Goal: Transaction & Acquisition: Purchase product/service

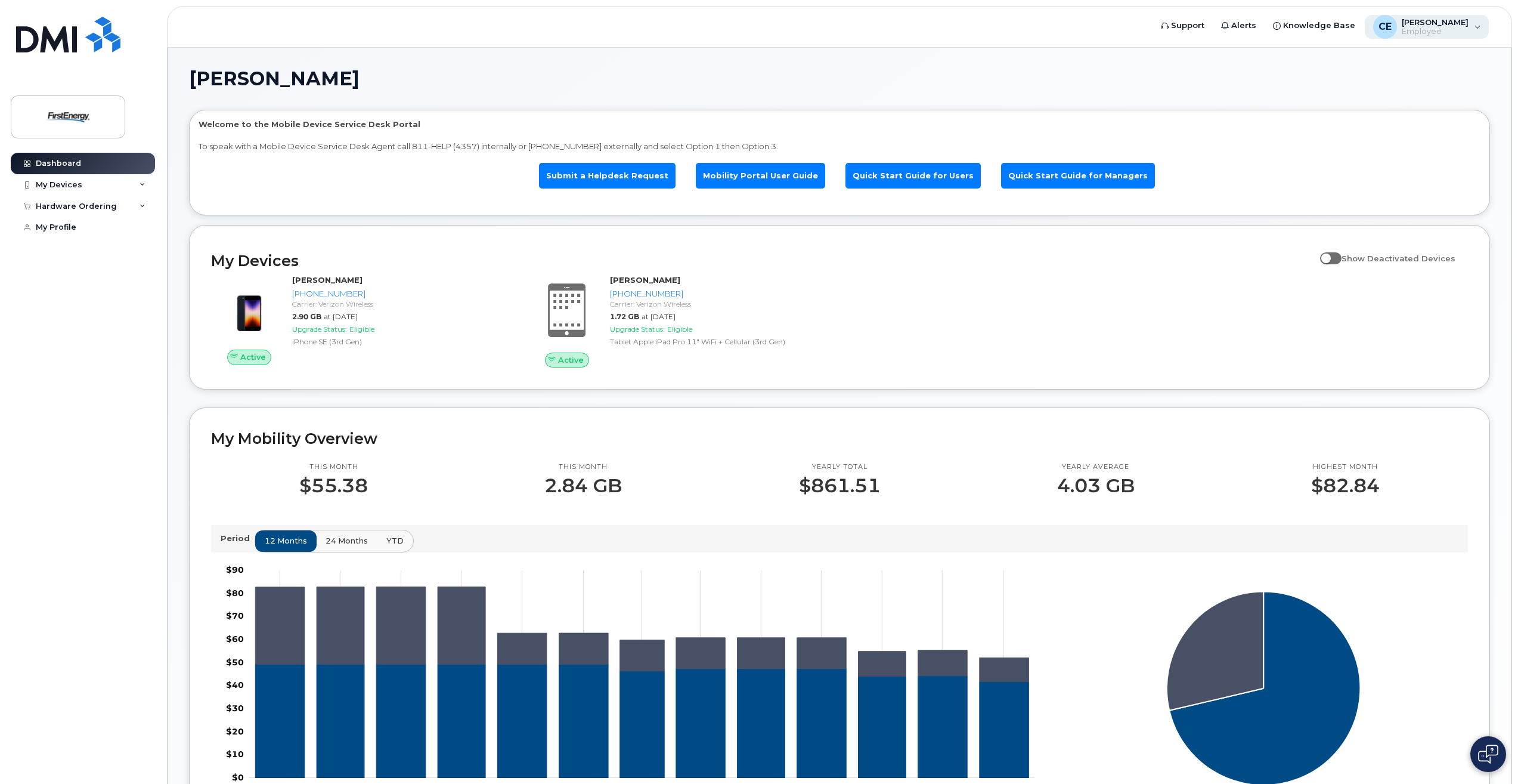
click at [1477, 28] on div "CE [PERSON_NAME] W Employee" at bounding box center [1427, 27] width 125 height 24
click at [1365, 132] on div "Sign out" at bounding box center [1402, 124] width 172 height 22
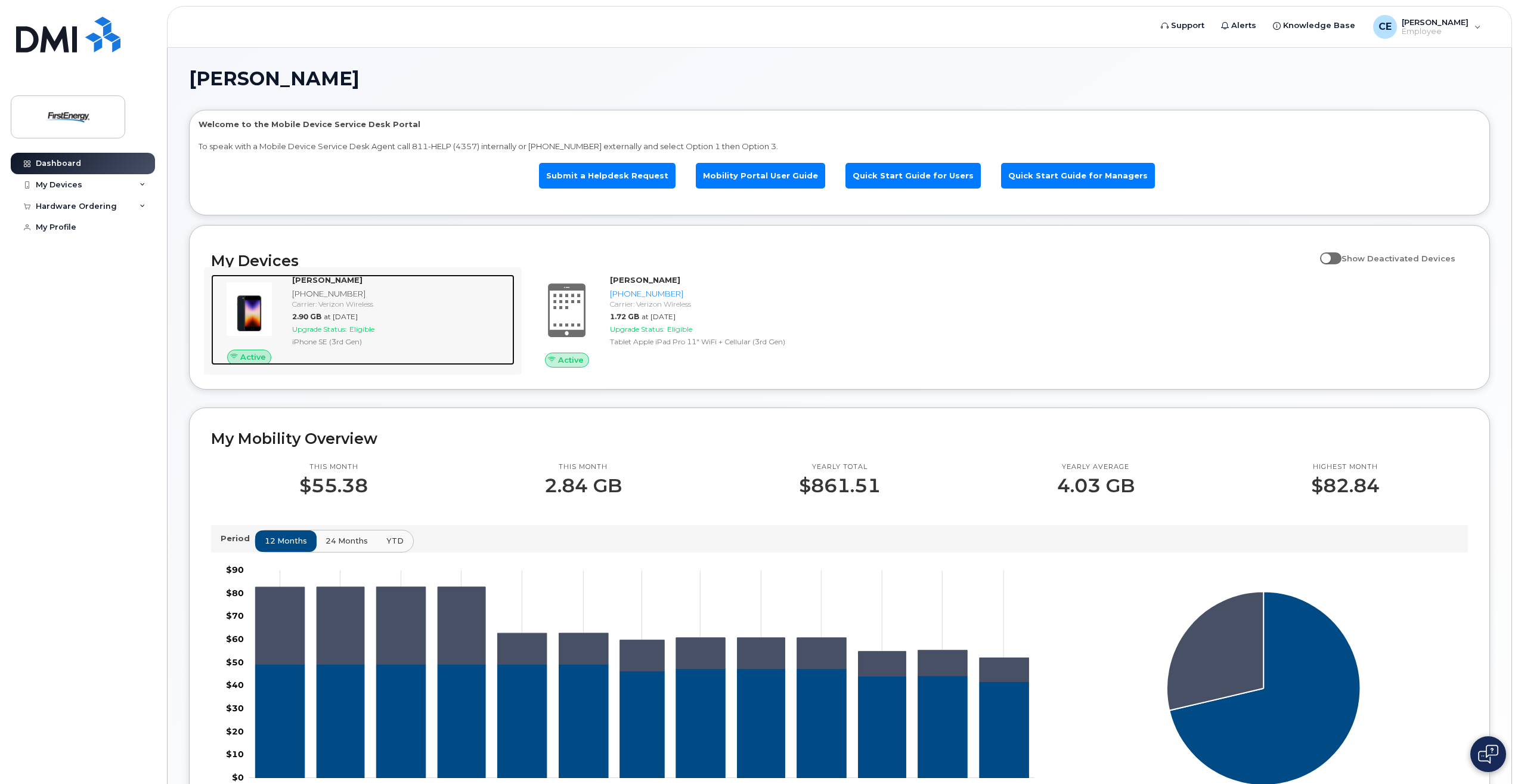
click at [311, 300] on div "Carrier: Verizon Wireless" at bounding box center [401, 304] width 217 height 10
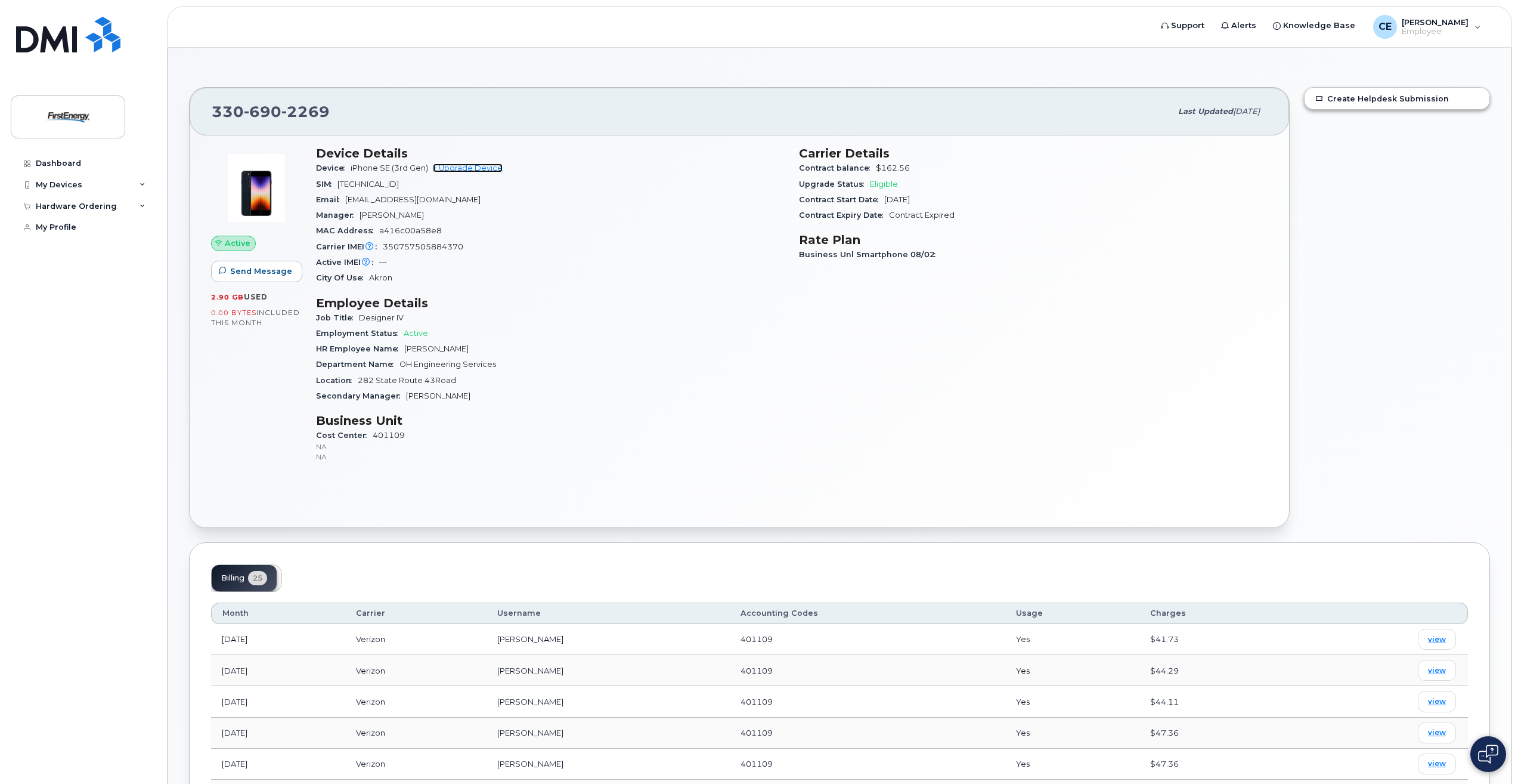
click at [465, 167] on link "+ Upgrade Device" at bounding box center [467, 167] width 70 height 9
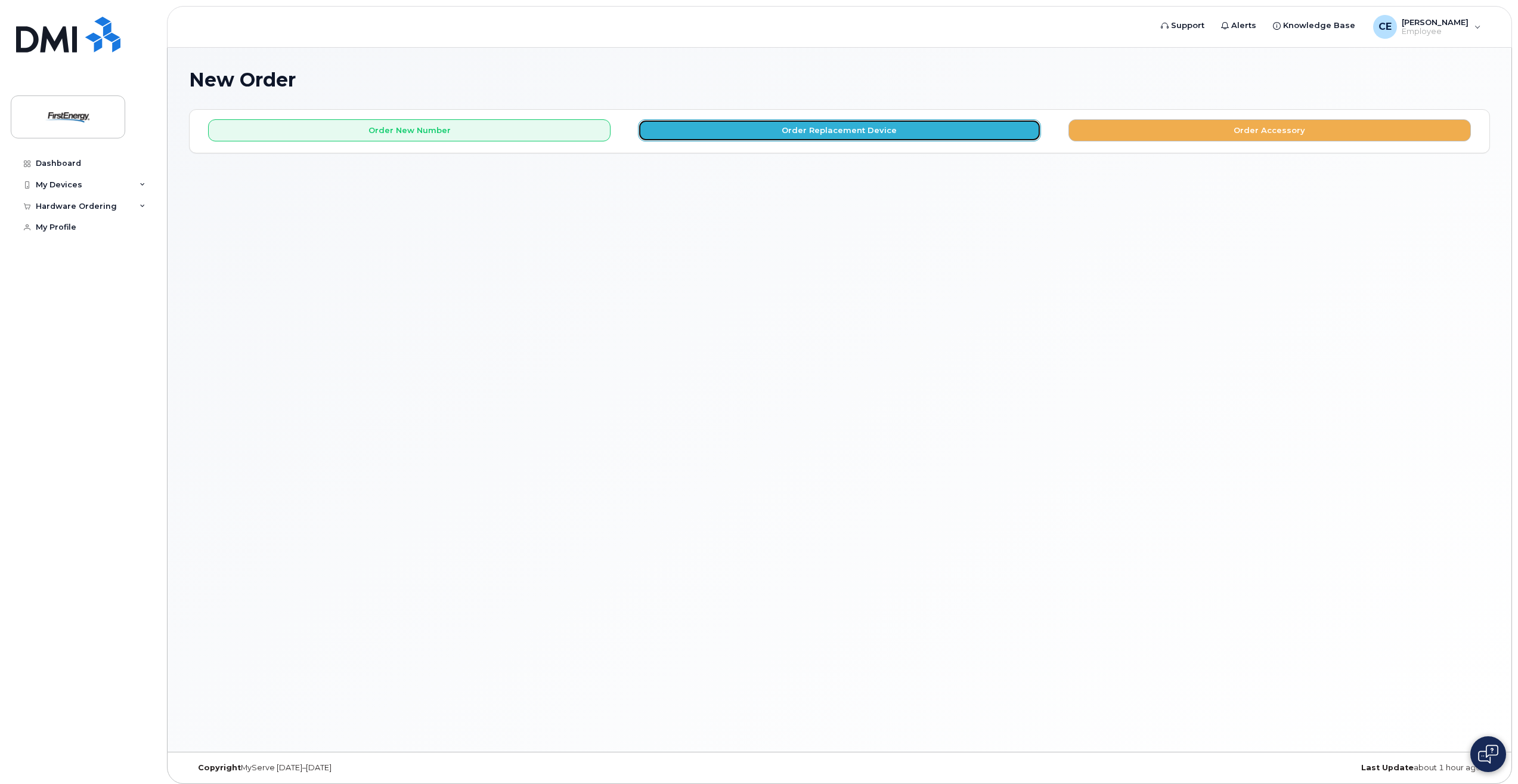
click at [840, 127] on button "Order Replacement Device" at bounding box center [839, 130] width 403 height 22
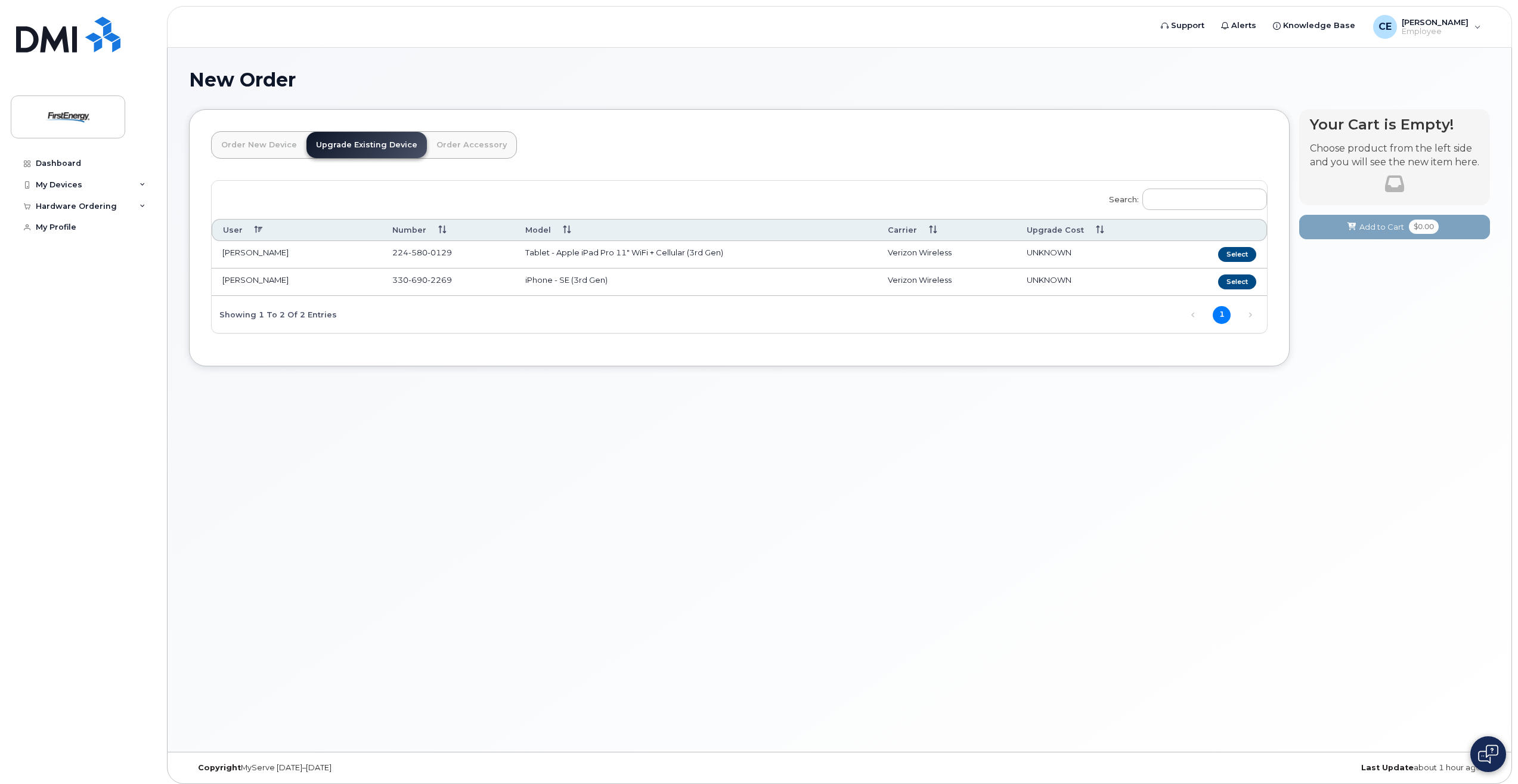
click at [1057, 278] on span "UNKNOWN" at bounding box center [1050, 279] width 45 height 9
click at [1234, 280] on button "Select" at bounding box center [1238, 281] width 38 height 15
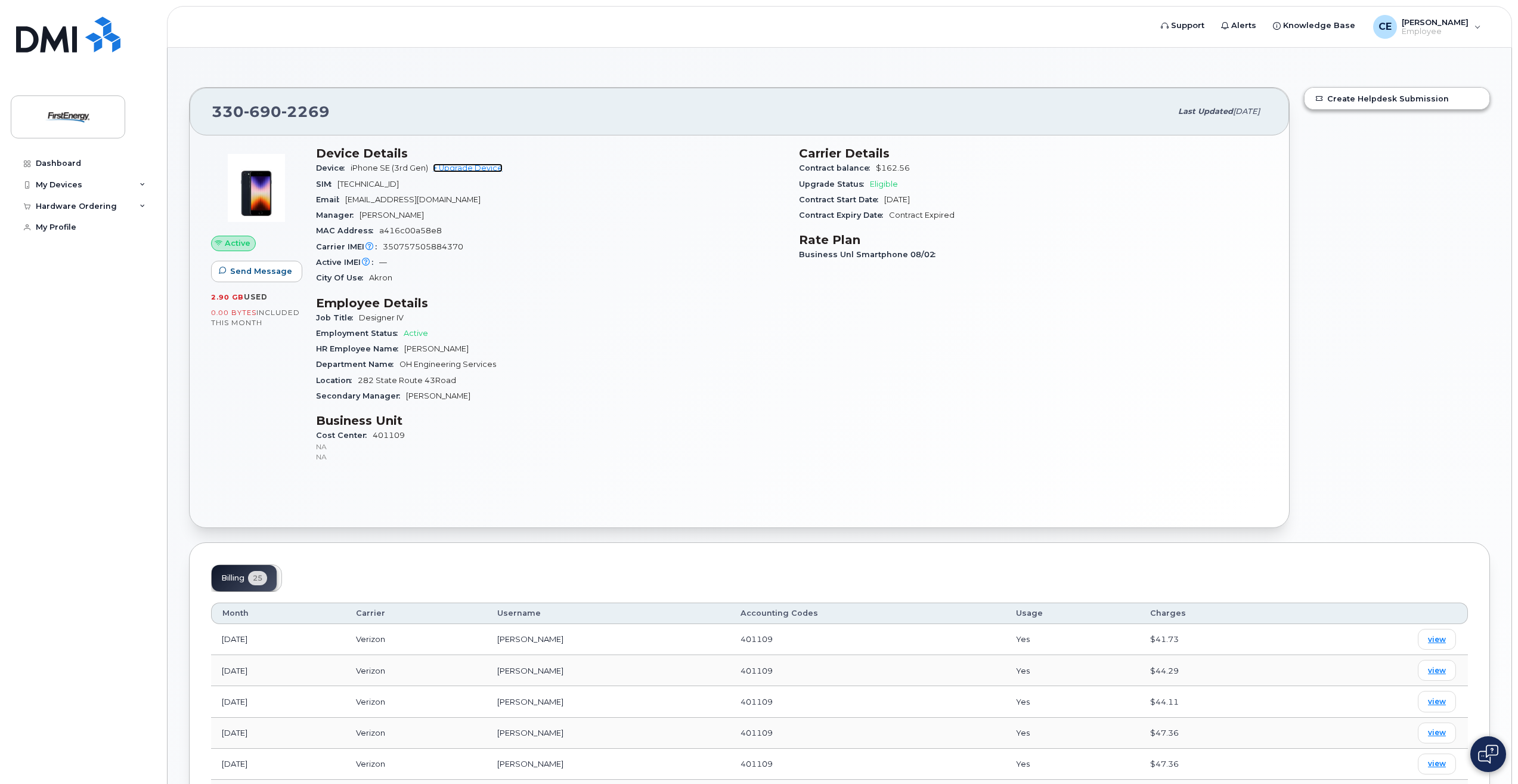
click at [459, 168] on link "+ Upgrade Device" at bounding box center [467, 167] width 70 height 9
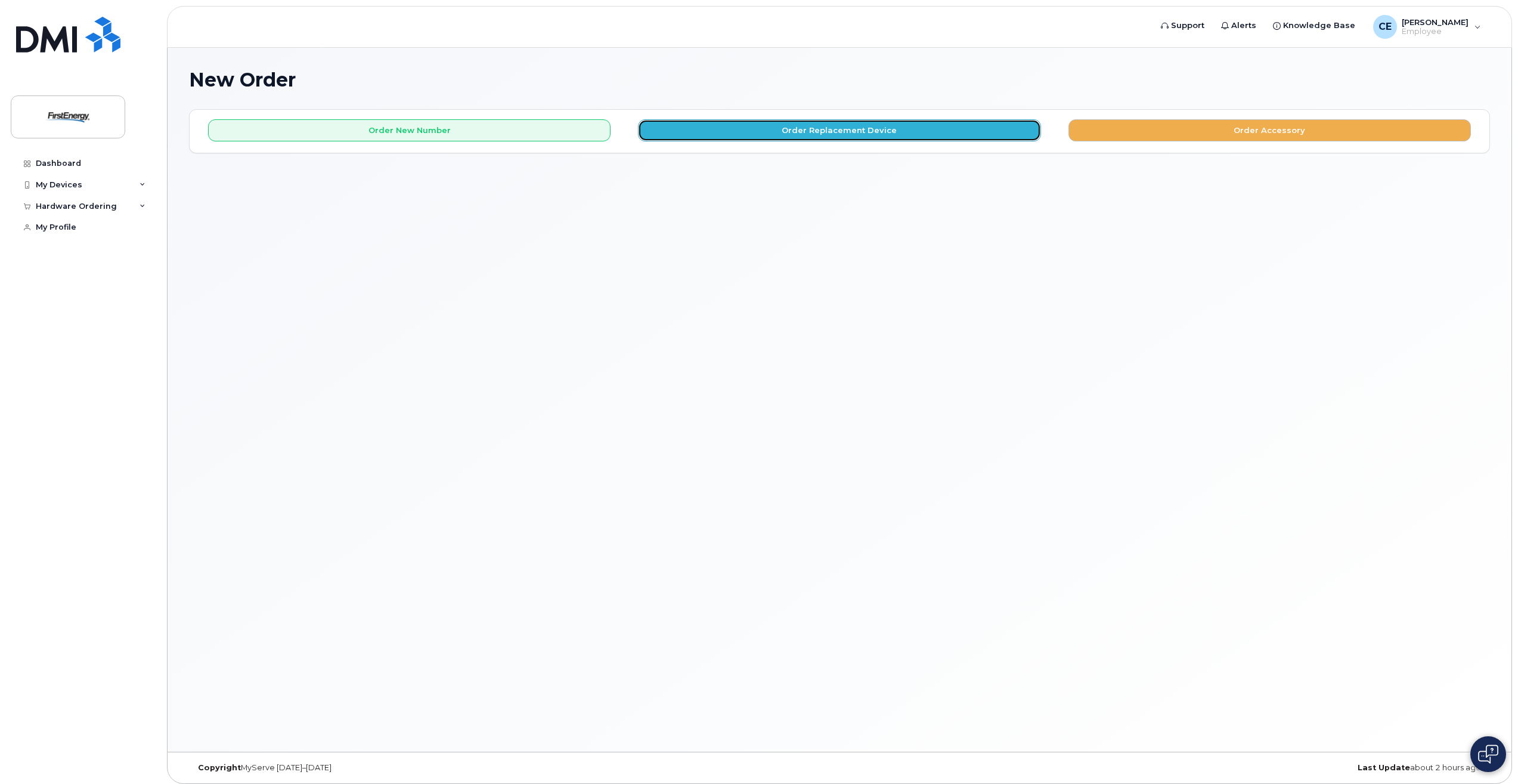
click at [853, 125] on button "Order Replacement Device" at bounding box center [839, 130] width 403 height 22
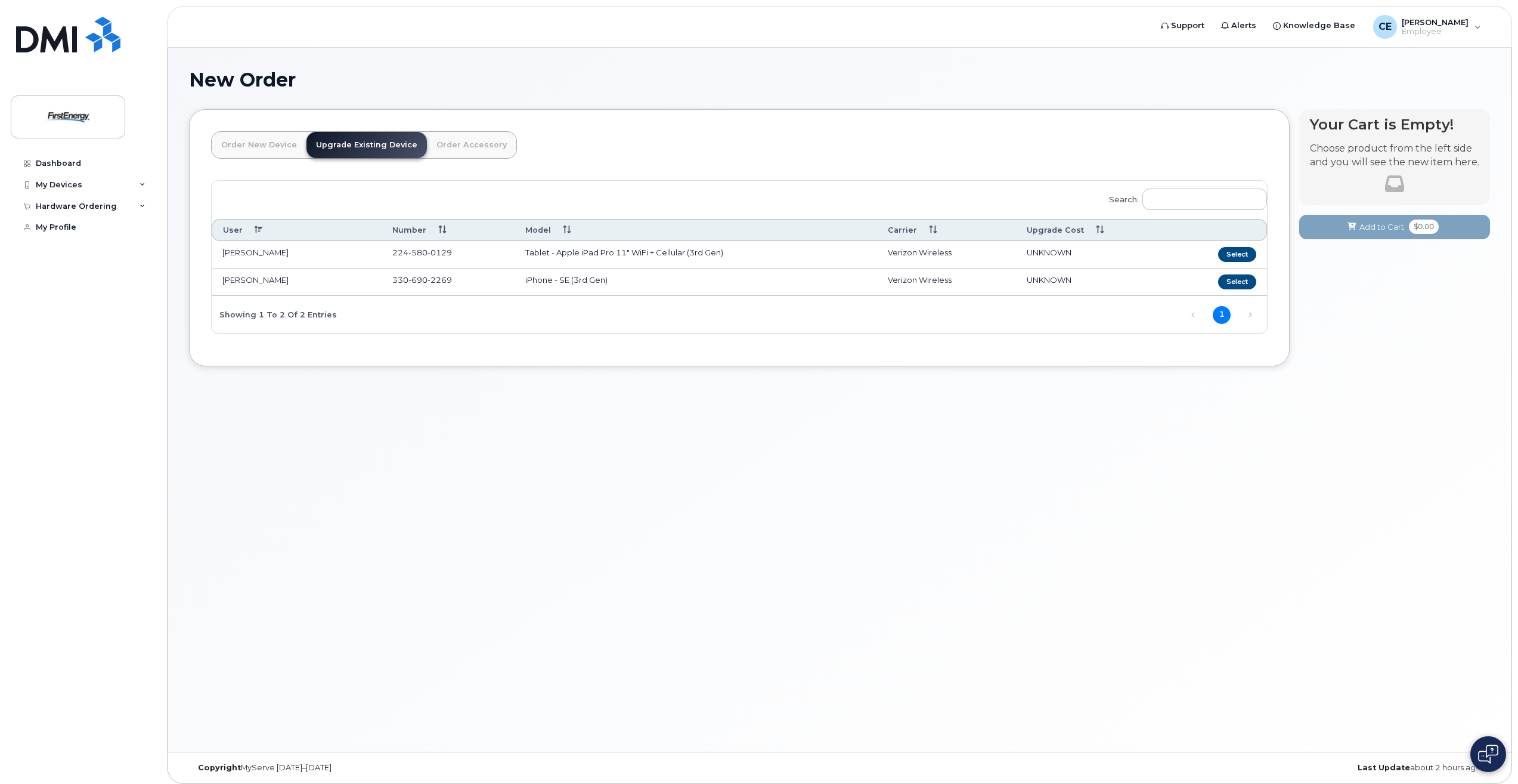
click at [357, 146] on link "Upgrade Existing Device" at bounding box center [367, 145] width 121 height 26
click at [455, 142] on link "Order Accessory" at bounding box center [472, 145] width 90 height 26
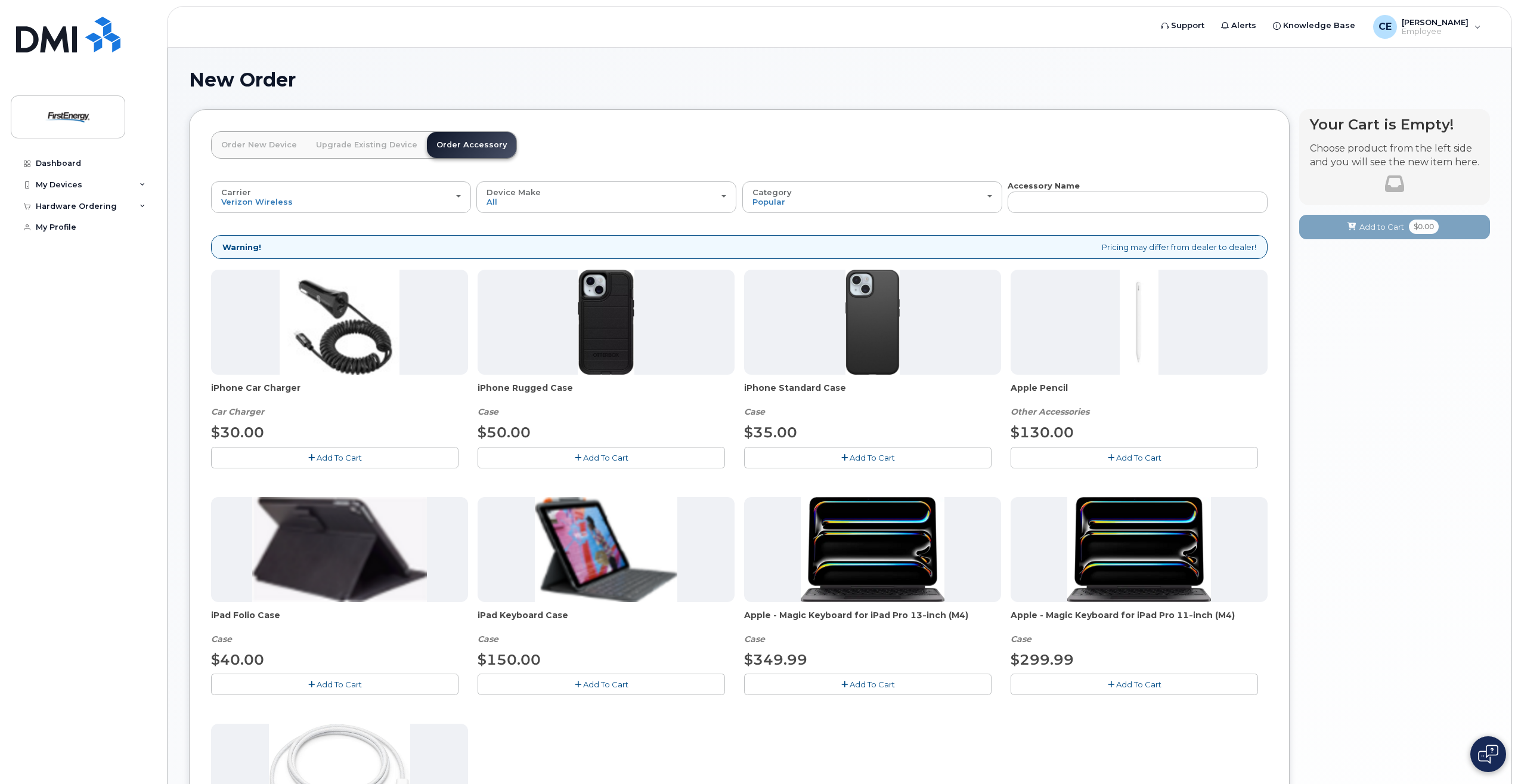
click at [362, 143] on link "Upgrade Existing Device" at bounding box center [367, 145] width 121 height 26
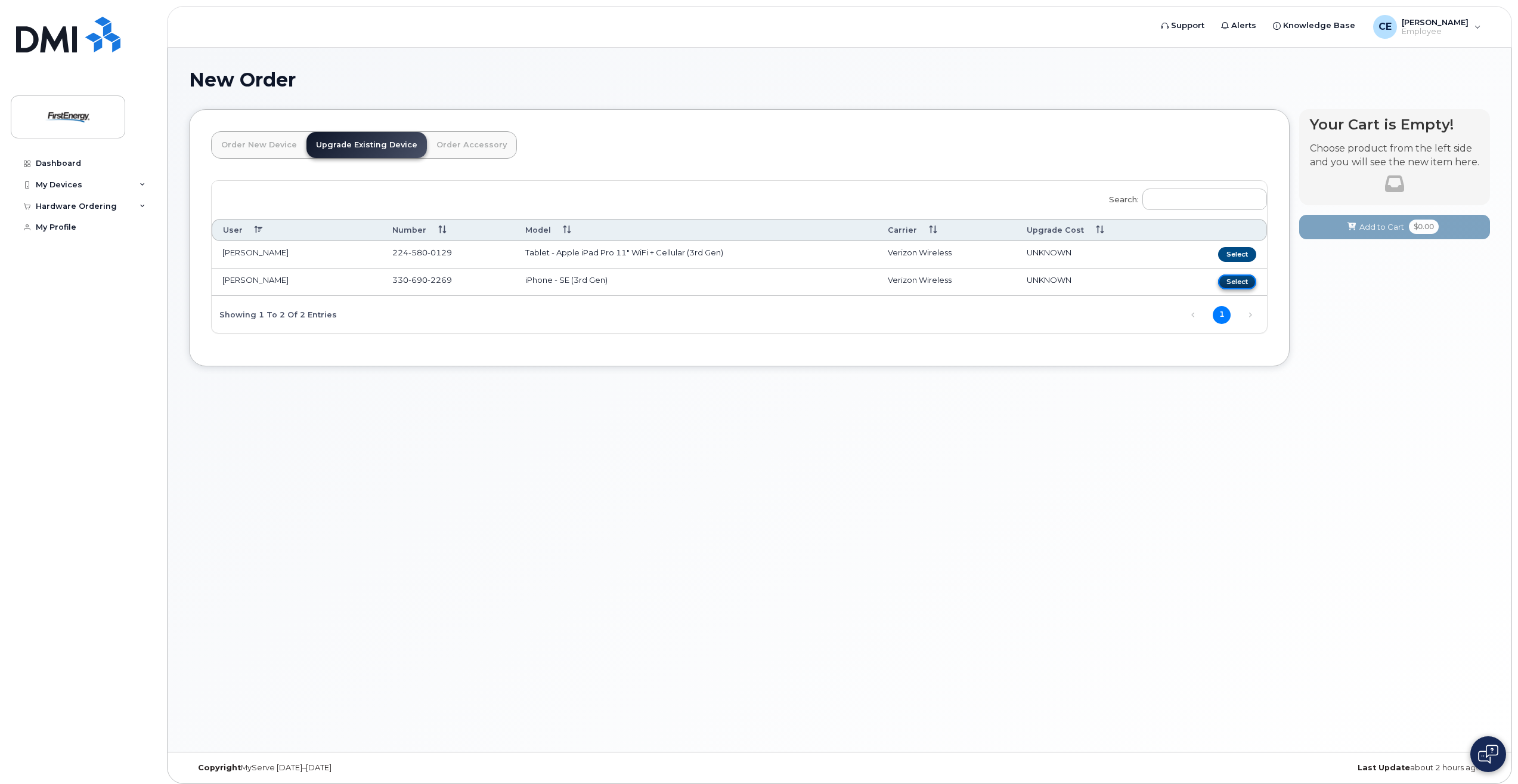
click at [1245, 284] on button "Select" at bounding box center [1238, 281] width 38 height 15
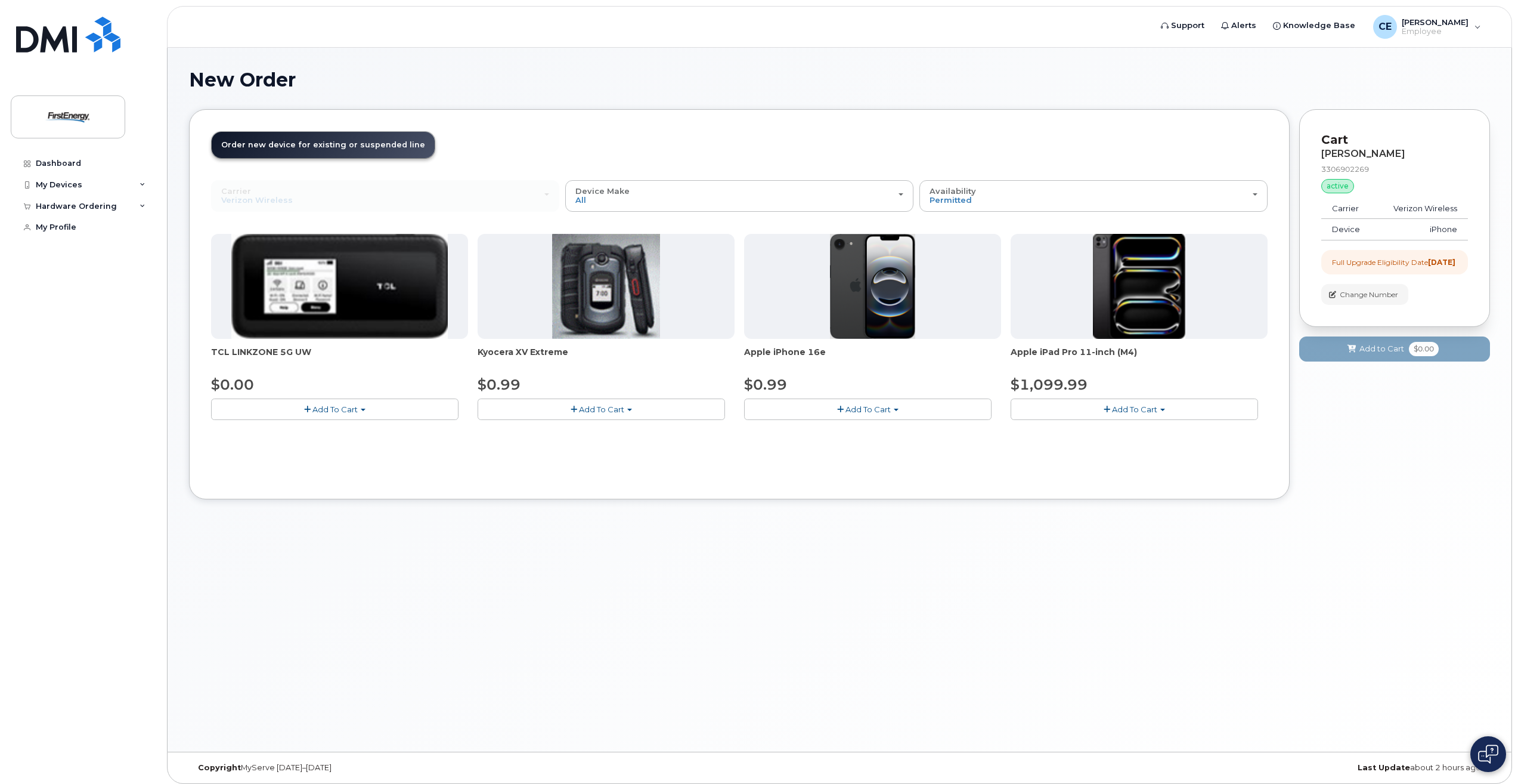
click at [858, 328] on img at bounding box center [873, 286] width 86 height 105
click at [850, 408] on span "Add To Cart" at bounding box center [868, 409] width 46 height 9
click at [840, 406] on span "button" at bounding box center [841, 409] width 7 height 8
click at [900, 405] on button "Add To Cart" at bounding box center [868, 409] width 248 height 21
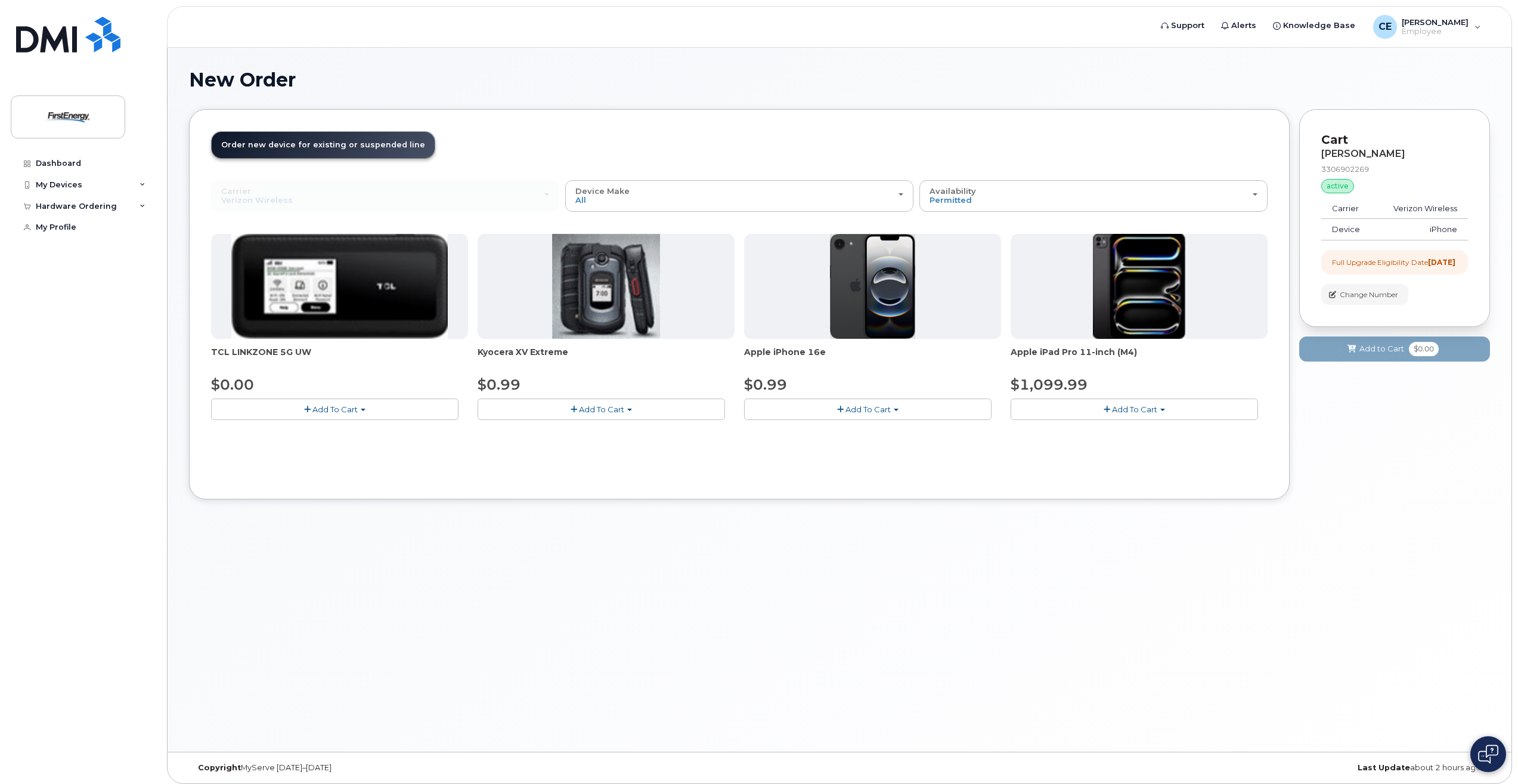
click at [913, 405] on button "Add To Cart" at bounding box center [868, 409] width 248 height 21
click at [1383, 438] on div "Your Cart is Empty! Choose product from the left side and you will see the new …" at bounding box center [1395, 313] width 191 height 408
click at [888, 278] on img at bounding box center [873, 286] width 86 height 105
click at [1126, 292] on img at bounding box center [1138, 286] width 92 height 105
click at [880, 411] on span "Add To Cart" at bounding box center [868, 409] width 46 height 9
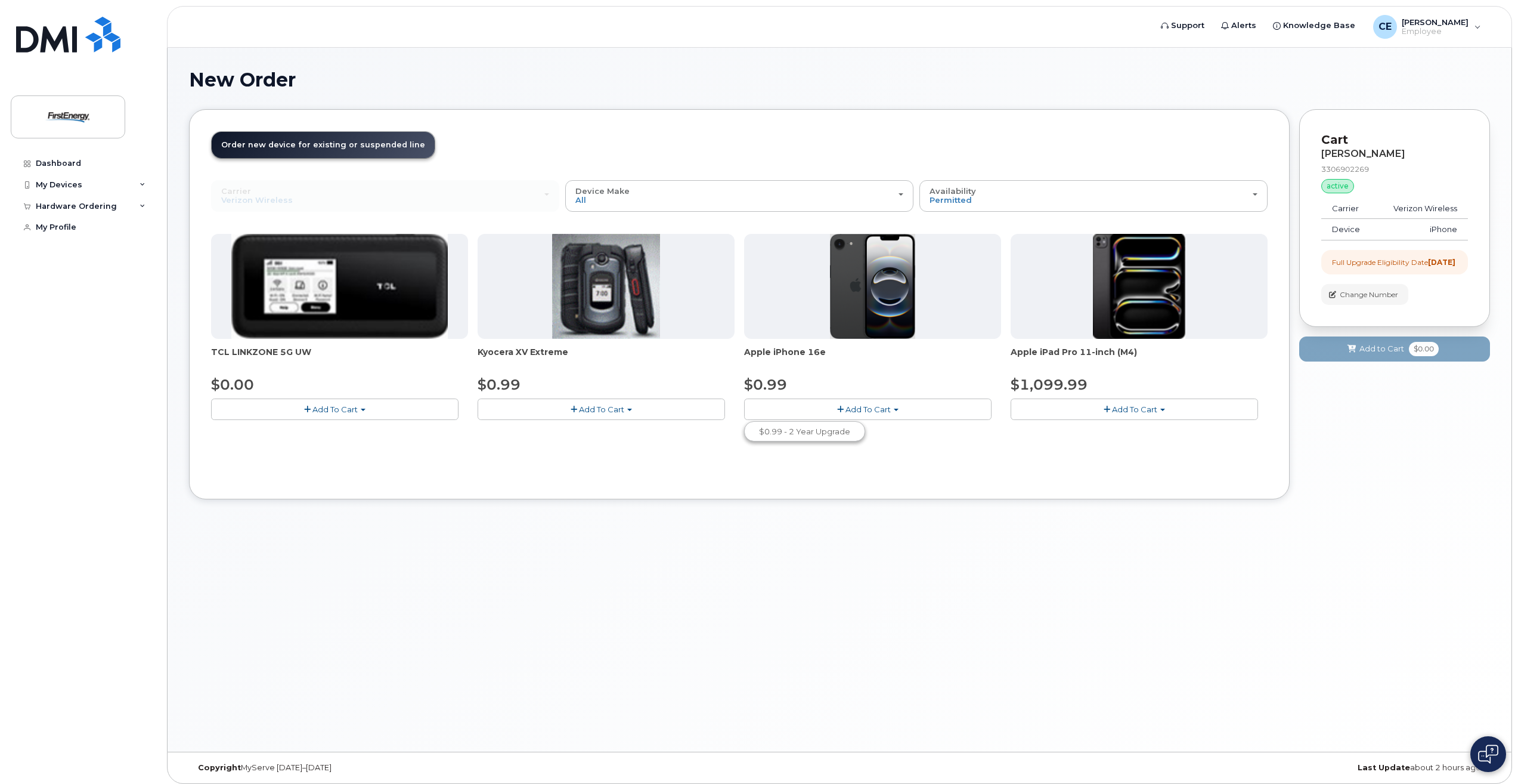
click at [880, 411] on span "Add To Cart" at bounding box center [868, 409] width 46 height 9
click at [890, 409] on button "Add To Cart" at bounding box center [868, 409] width 248 height 21
click at [838, 410] on span "button" at bounding box center [841, 409] width 7 height 8
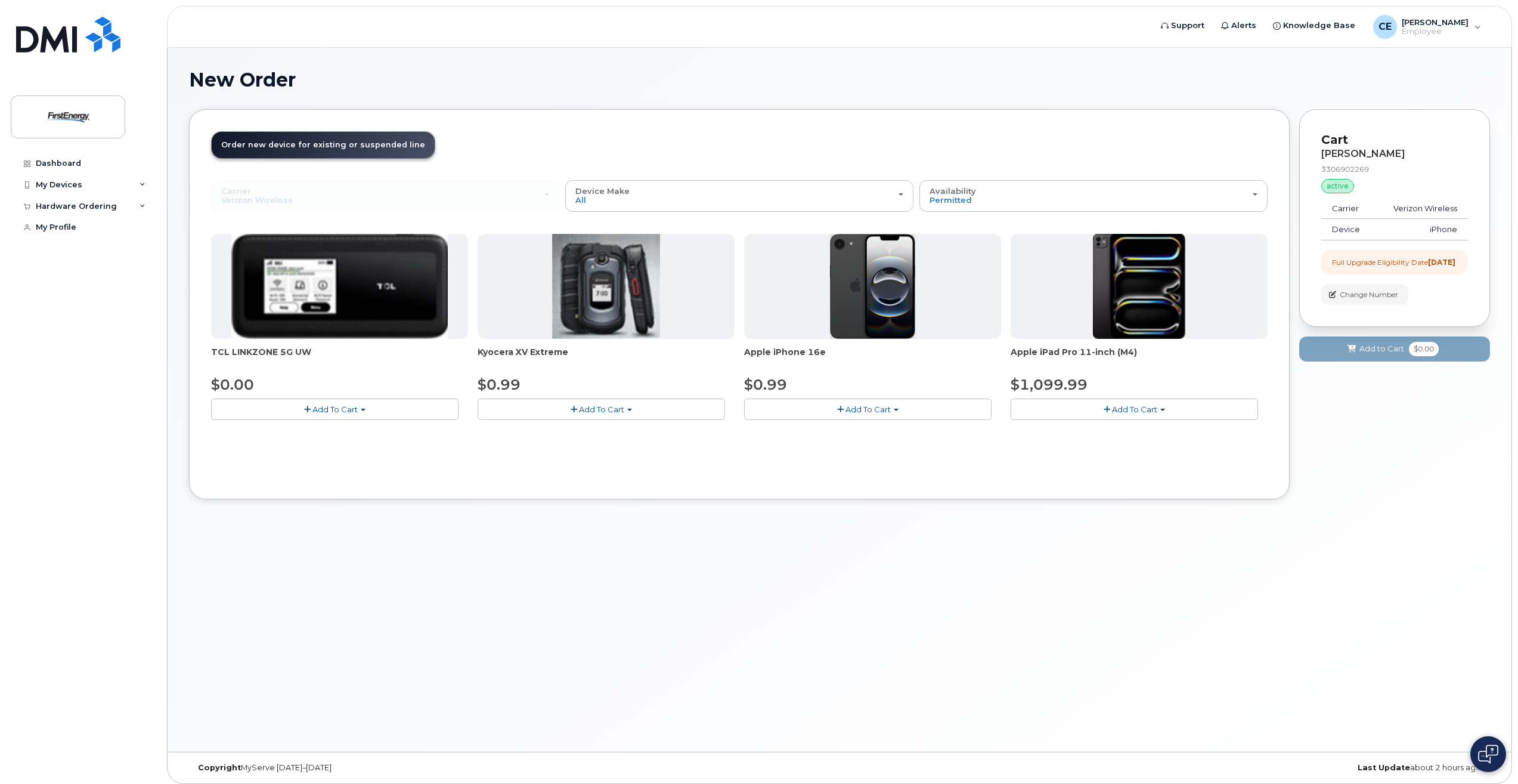
click at [1390, 267] on div "Full Upgrade Eligibility Date [DATE]" at bounding box center [1394, 262] width 123 height 10
click at [851, 406] on span "Add To Cart" at bounding box center [868, 409] width 46 height 9
click at [952, 467] on div "Carrier Verizon Wireless AT&T Wireless US Cellular Verizon Wireless AT&T Wirele…" at bounding box center [739, 329] width 1057 height 297
click at [823, 86] on h1 "New Order" at bounding box center [839, 79] width 1302 height 21
click at [1396, 492] on div "Your Cart is Empty! Choose product from the left side and you will see the new …" at bounding box center [1395, 313] width 191 height 408
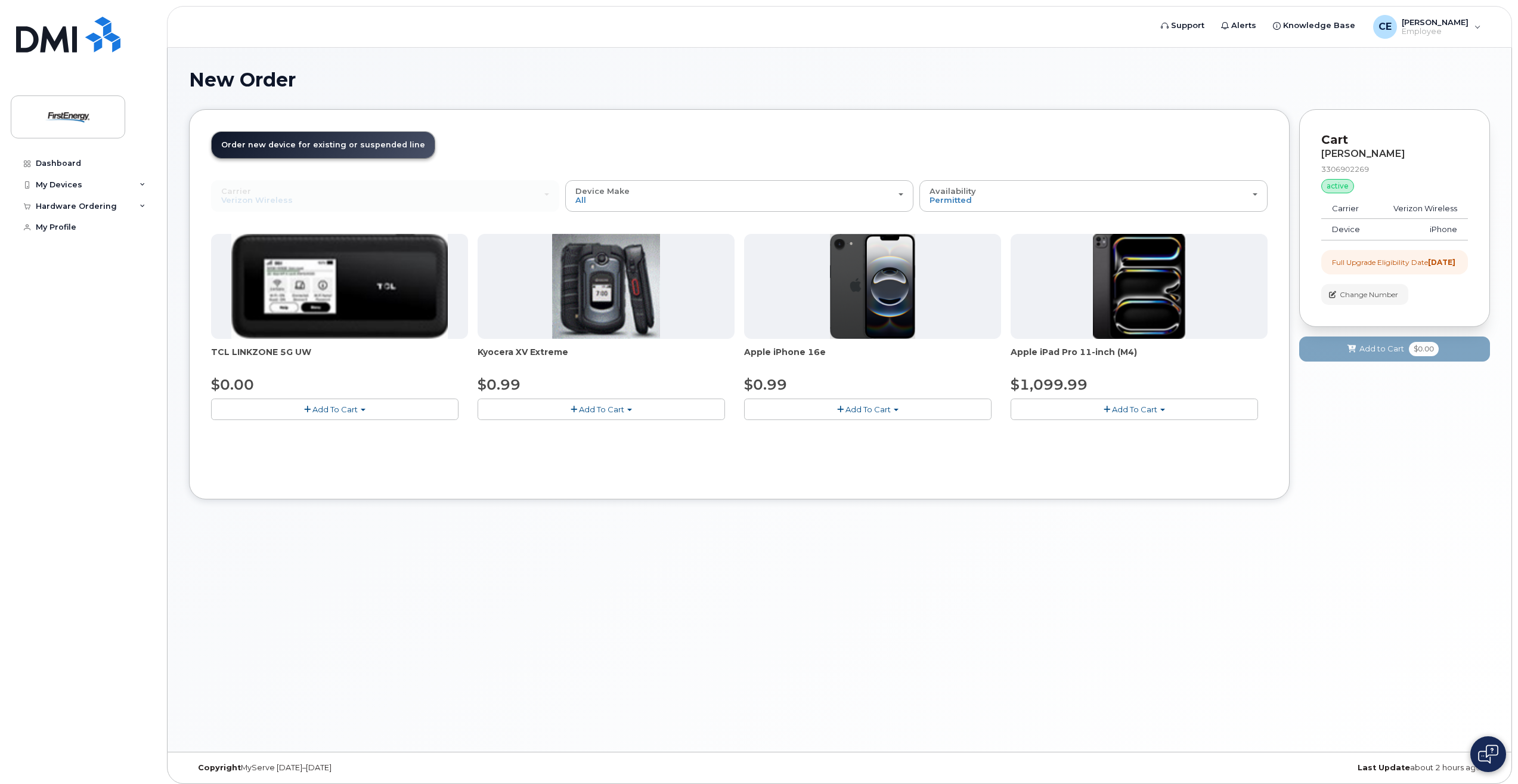
click at [285, 143] on span "Order new device for existing or suspended line" at bounding box center [323, 144] width 204 height 9
click at [1482, 28] on div "CE [PERSON_NAME] W Employee" at bounding box center [1427, 27] width 125 height 24
click at [1352, 130] on div "Sign out" at bounding box center [1402, 124] width 172 height 22
